Goal: Task Accomplishment & Management: Use online tool/utility

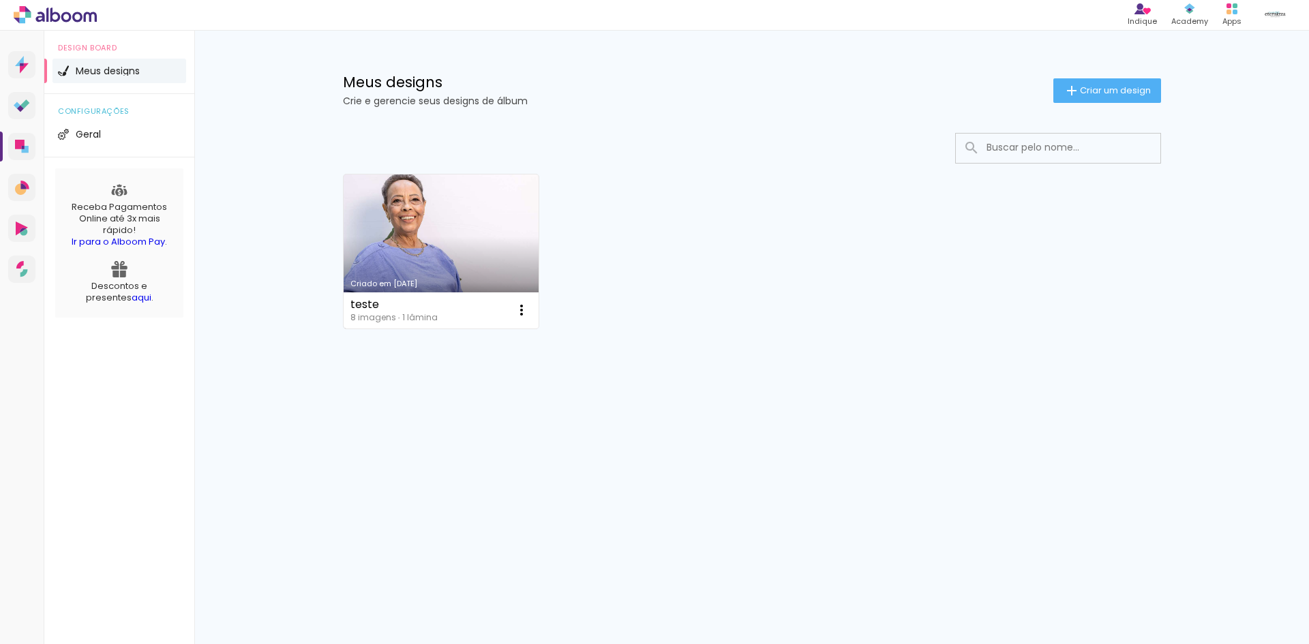
click at [406, 218] on link "Criado em [DATE]" at bounding box center [442, 252] width 196 height 154
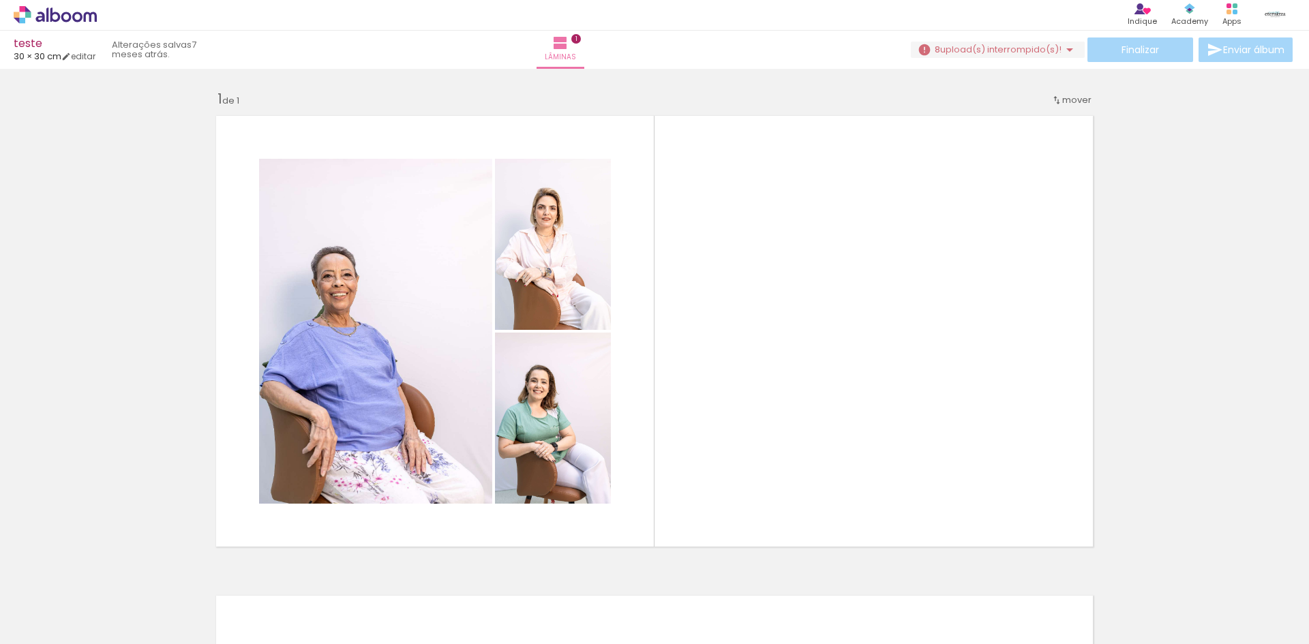
click at [1155, 46] on div "Finalizar Enviar álbum" at bounding box center [1103, 50] width 385 height 25
click at [71, 56] on iron-icon at bounding box center [66, 57] width 10 height 10
type input "30"
type input "60"
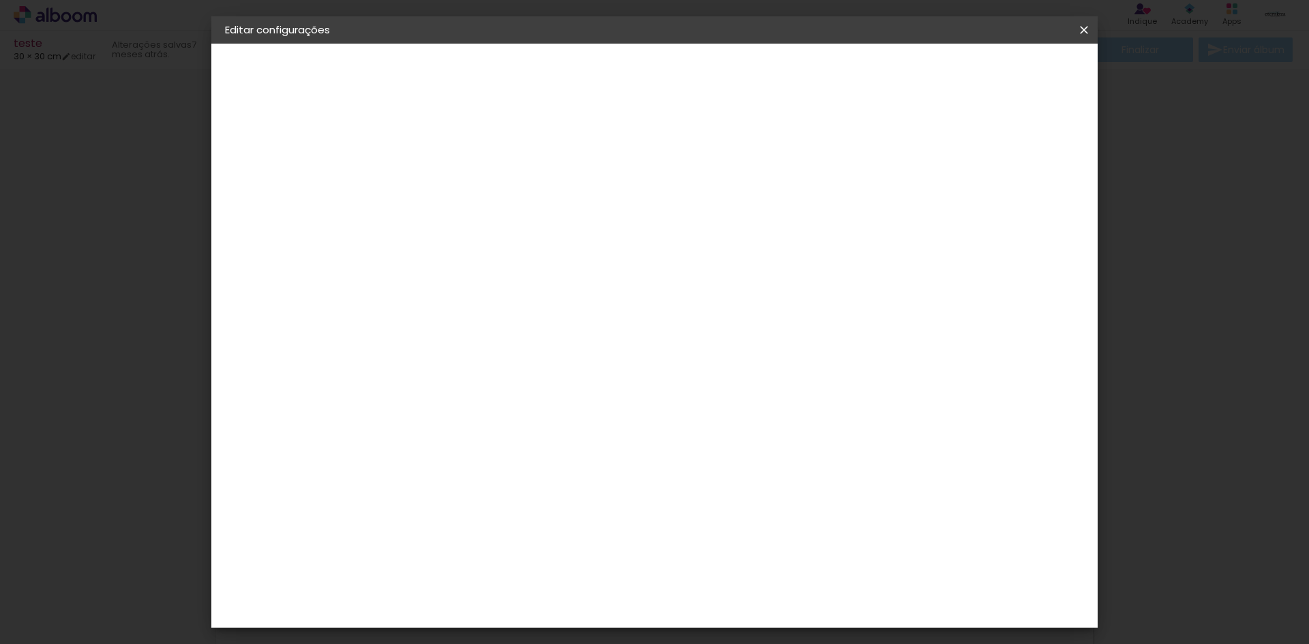
click at [1086, 31] on iron-icon at bounding box center [1084, 30] width 16 height 14
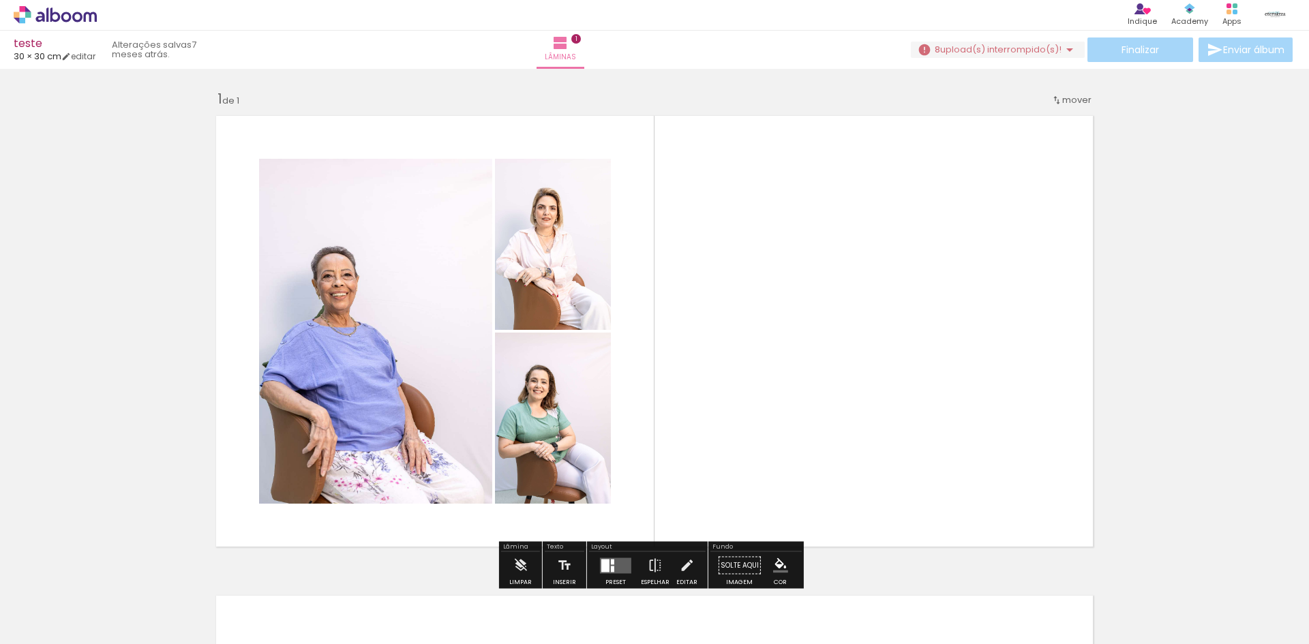
click at [994, 55] on span "upload(s) interrompido(s)!" at bounding box center [1000, 49] width 121 height 13
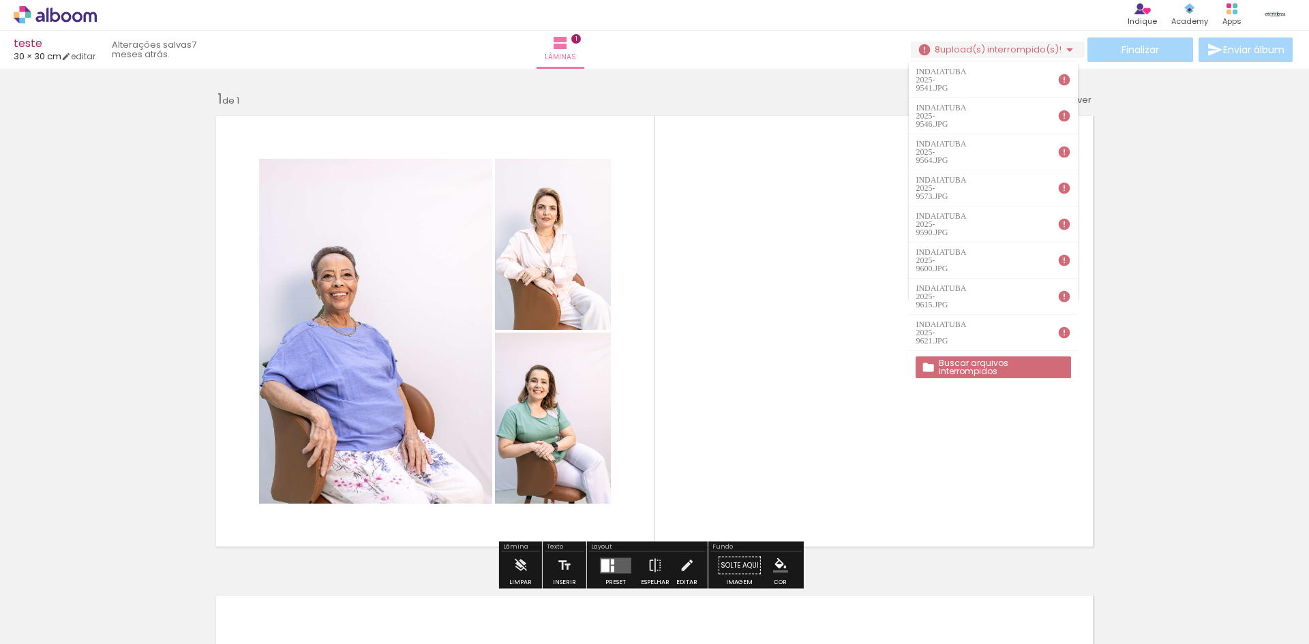
click at [112, 578] on iron-horizontal-list at bounding box center [98, 601] width 27 height 85
